Goal: Task Accomplishment & Management: Use online tool/utility

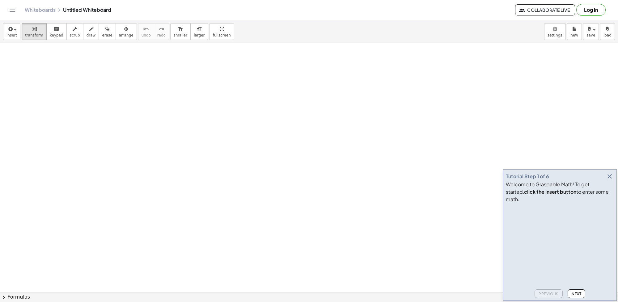
click at [612, 180] on icon "button" at bounding box center [609, 175] width 7 height 7
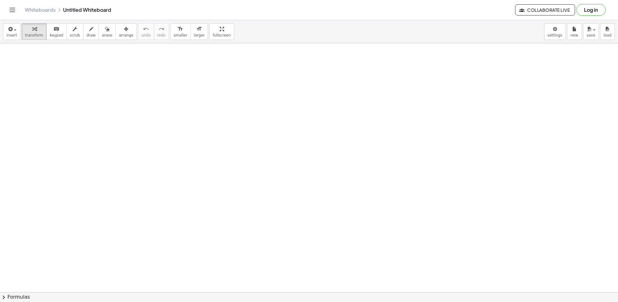
drag, startPoint x: 286, startPoint y: 190, endPoint x: 284, endPoint y: 183, distance: 7.2
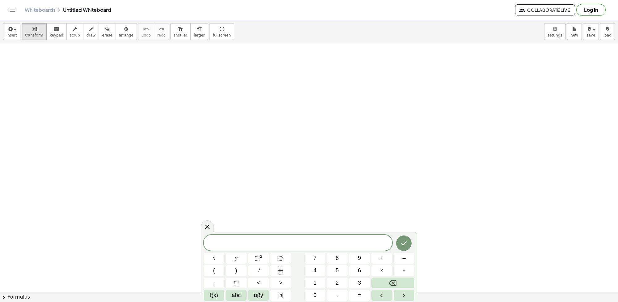
click at [561, 30] on body "Graspable Math Activities Get Started Activity Bank Assigned Work Classes White…" at bounding box center [309, 151] width 618 height 302
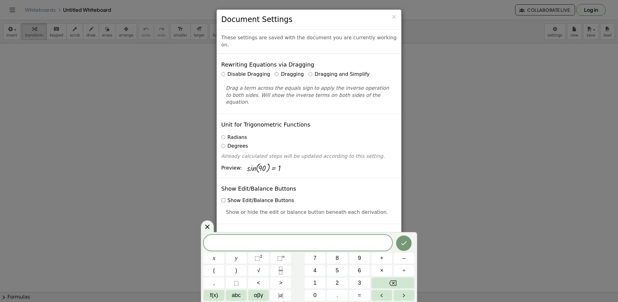
click at [314, 71] on label "Dragging and Simplify" at bounding box center [338, 74] width 61 height 7
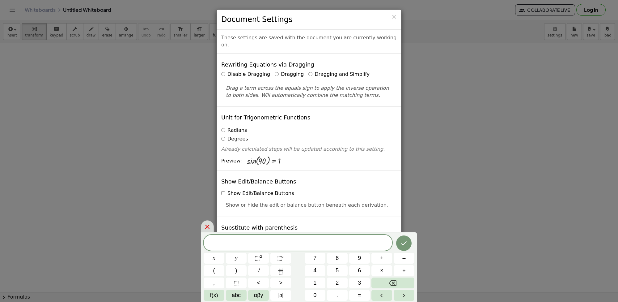
click at [208, 226] on icon at bounding box center [207, 226] width 7 height 7
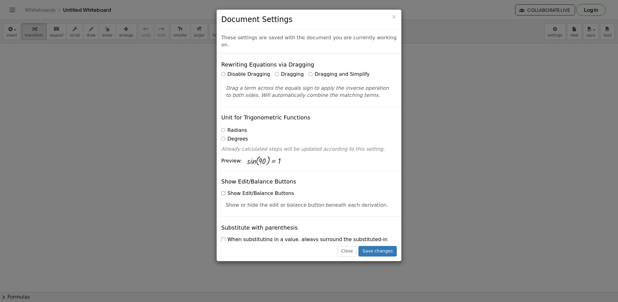
click at [388, 259] on div "Close Save changes" at bounding box center [309, 251] width 185 height 20
click at [387, 251] on button "Save changes" at bounding box center [377, 251] width 38 height 11
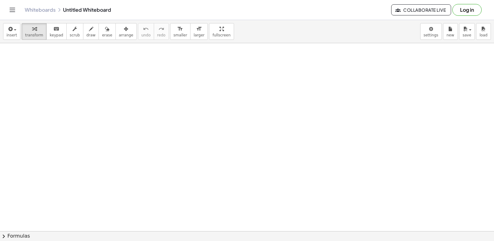
drag, startPoint x: 612, startPoint y: 1, endPoint x: 264, endPoint y: 116, distance: 366.8
